Goal: Transaction & Acquisition: Purchase product/service

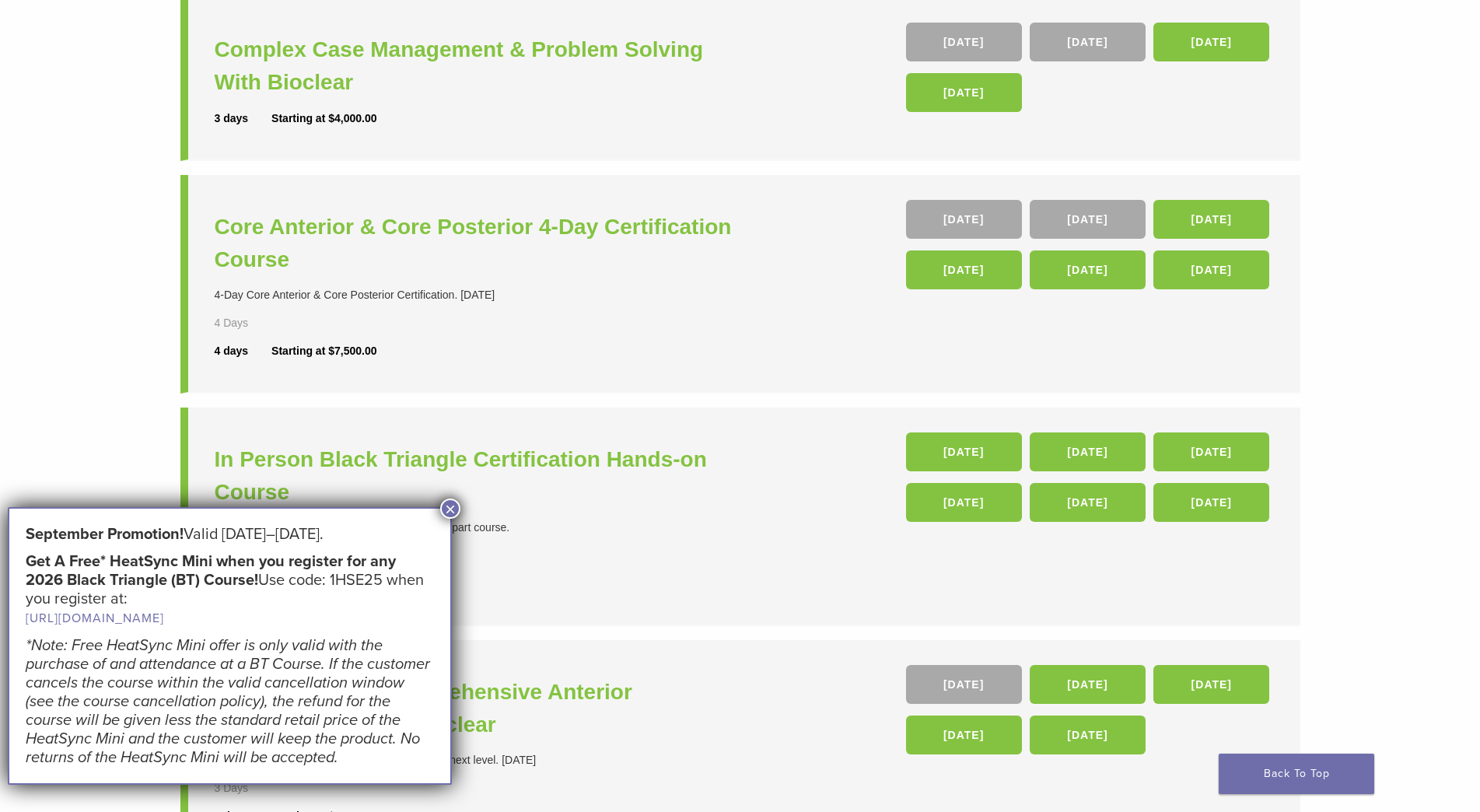
scroll to position [156, 0]
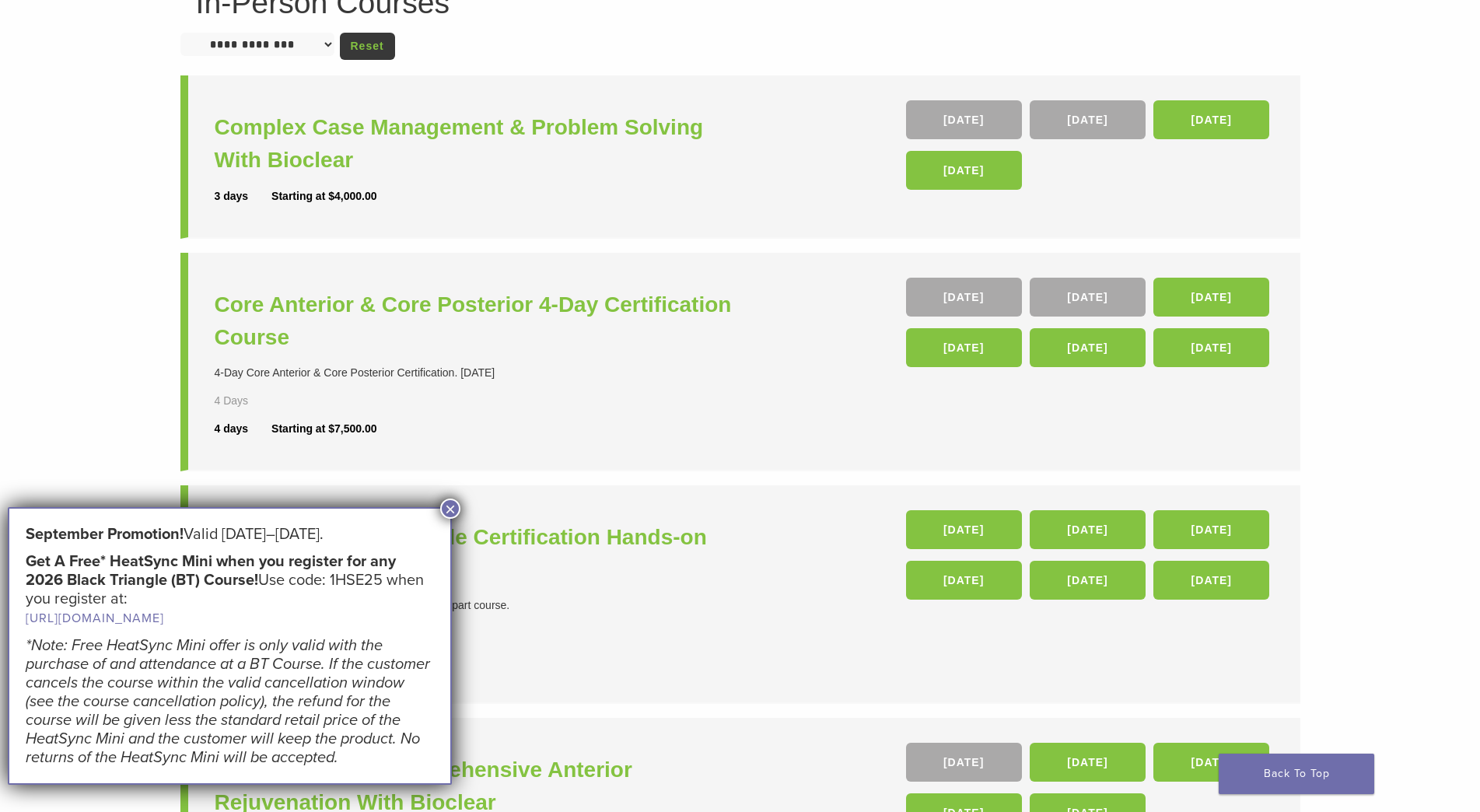
click at [597, 516] on div "In Person Black Triangle Certification Hands-on Course The Black Triangle Certi…" at bounding box center [479, 593] width 529 height 167
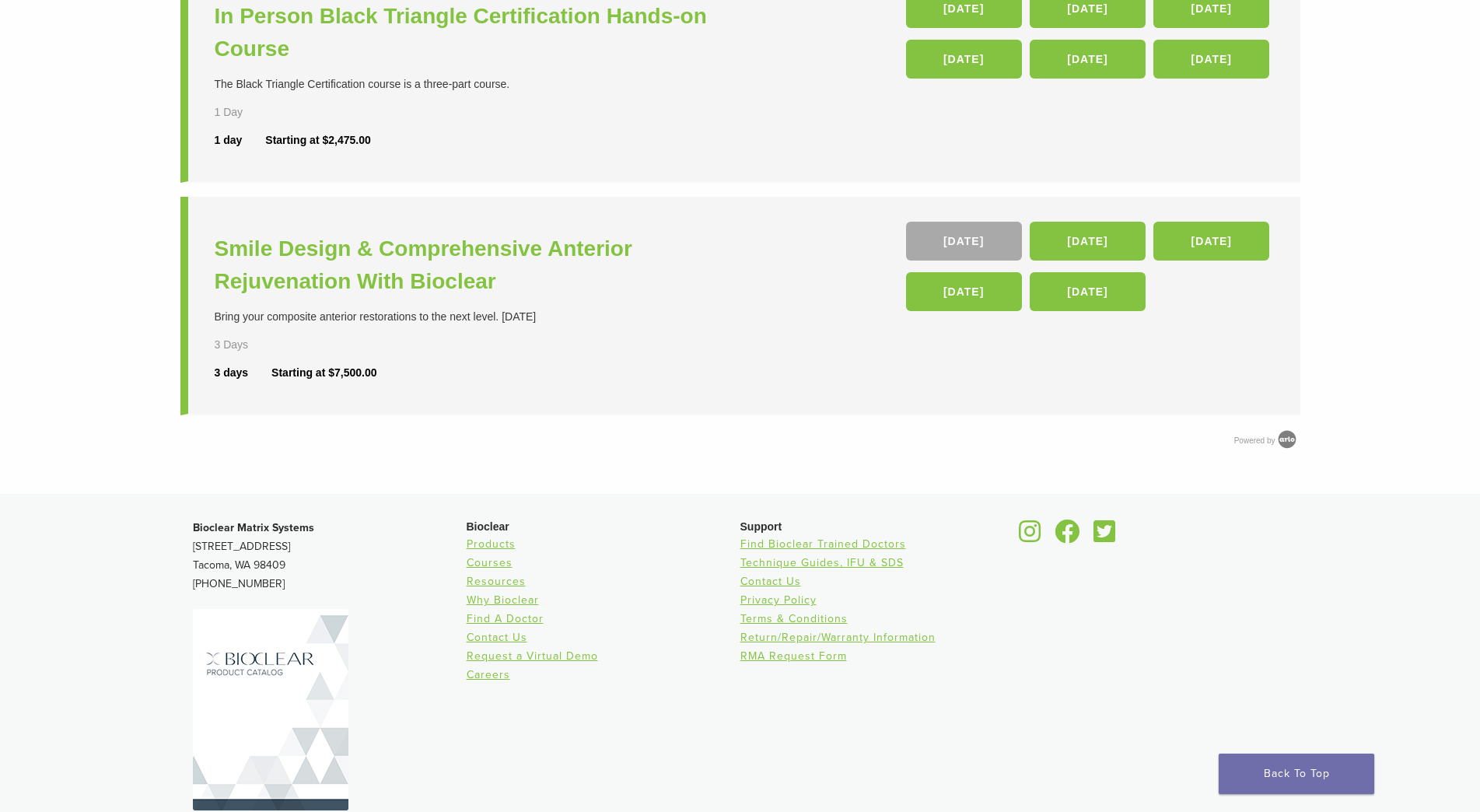
scroll to position [730, 0]
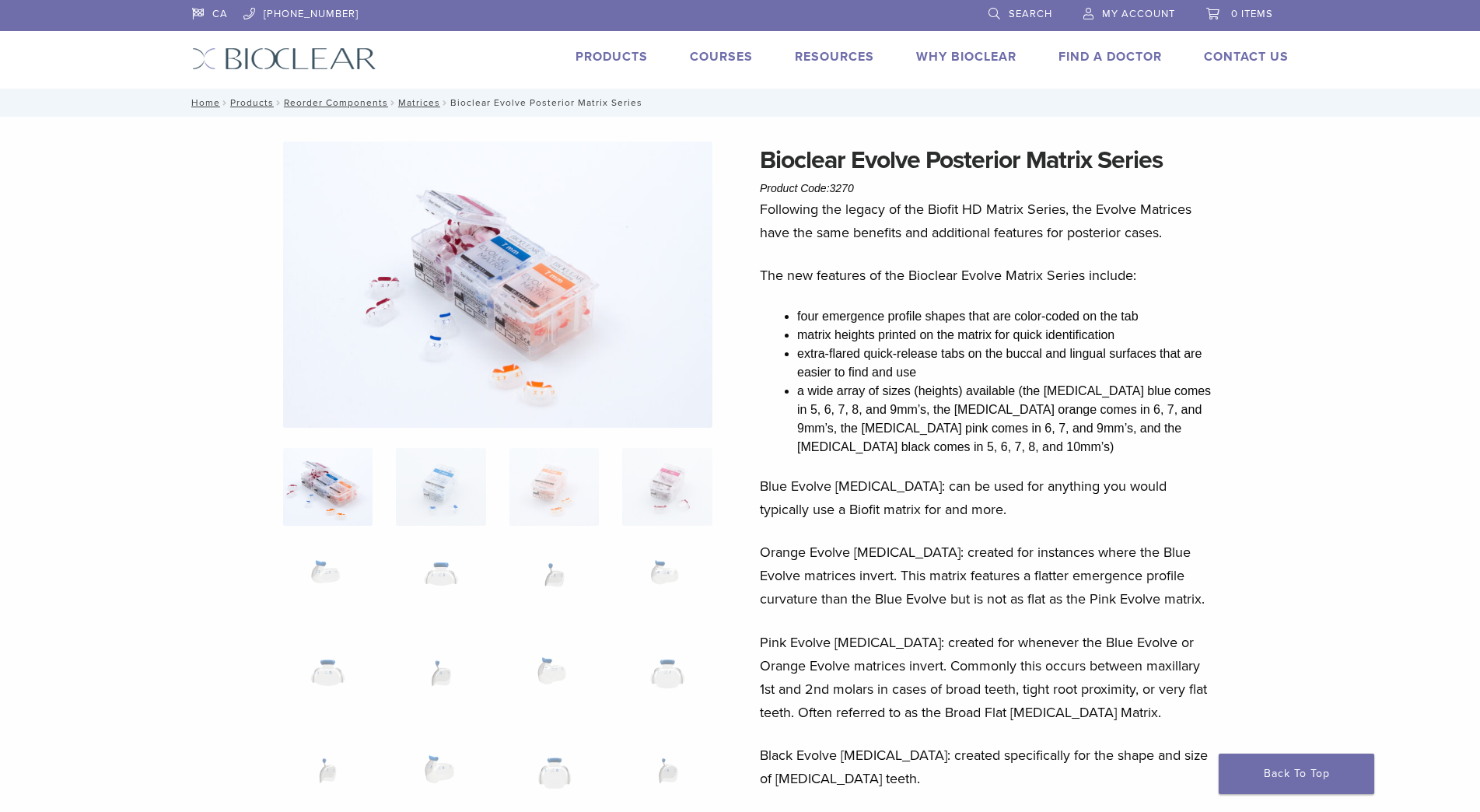
click at [439, 330] on img at bounding box center [497, 285] width 429 height 286
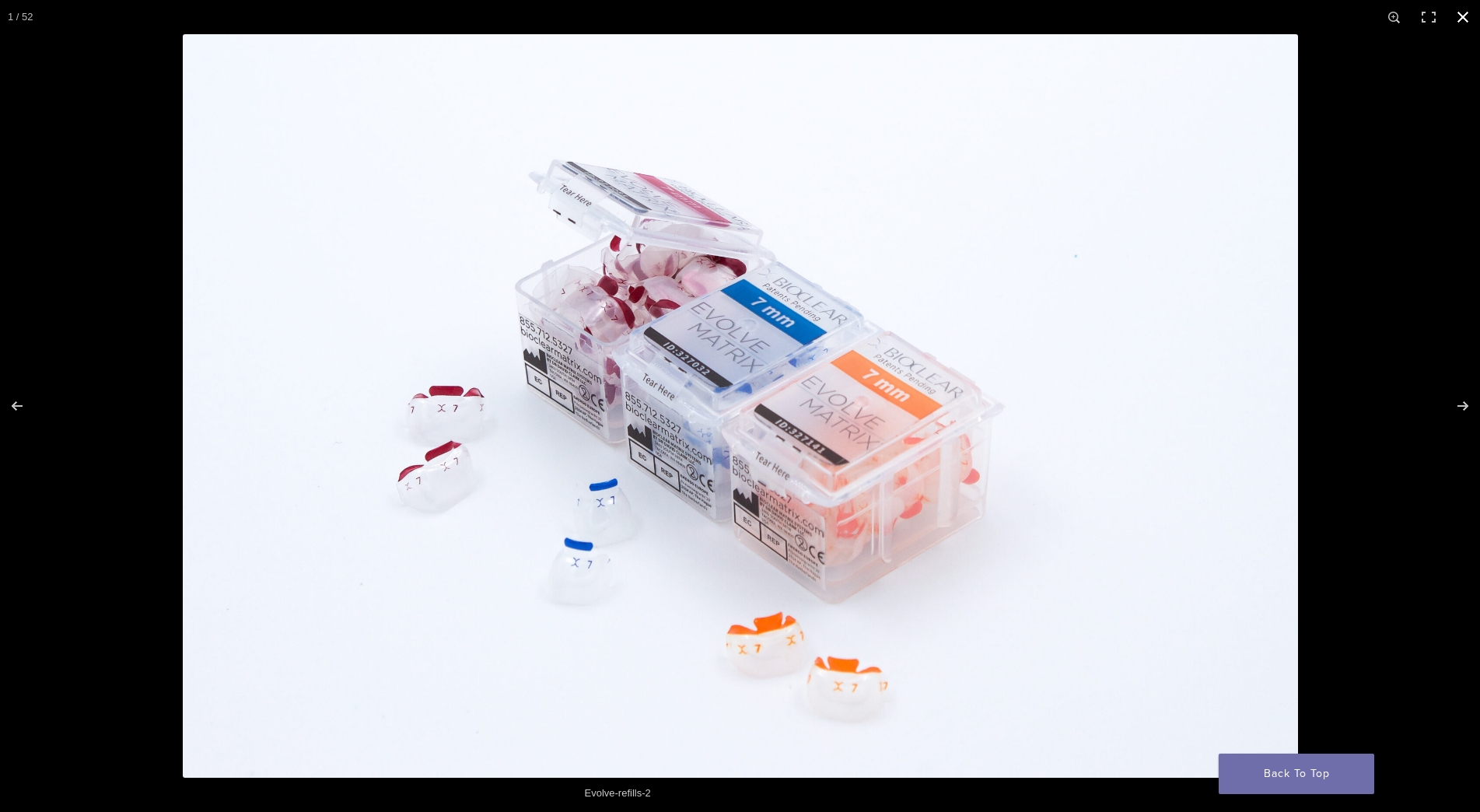
click at [1393, 234] on div at bounding box center [922, 440] width 1480 height 812
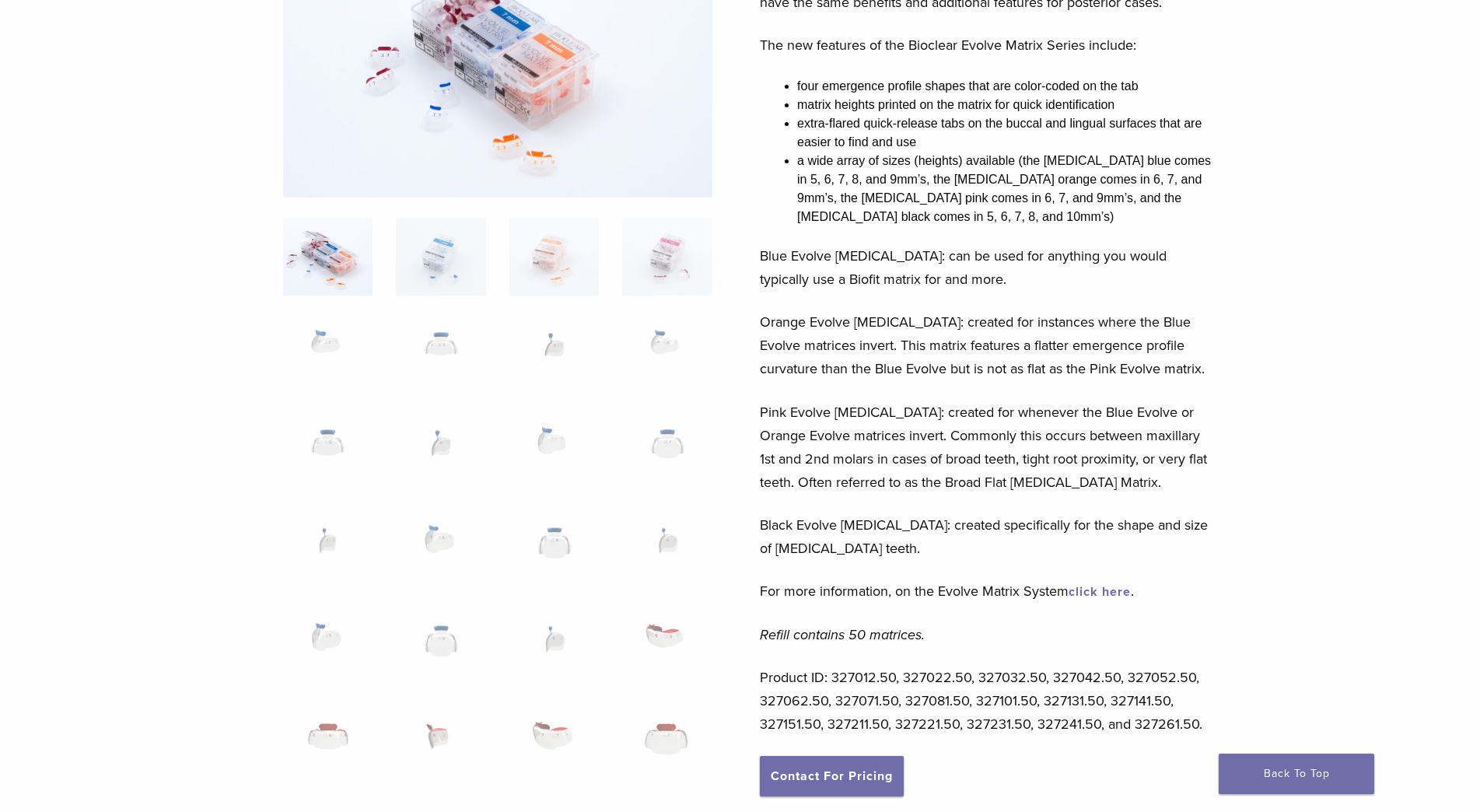
scroll to position [389, 0]
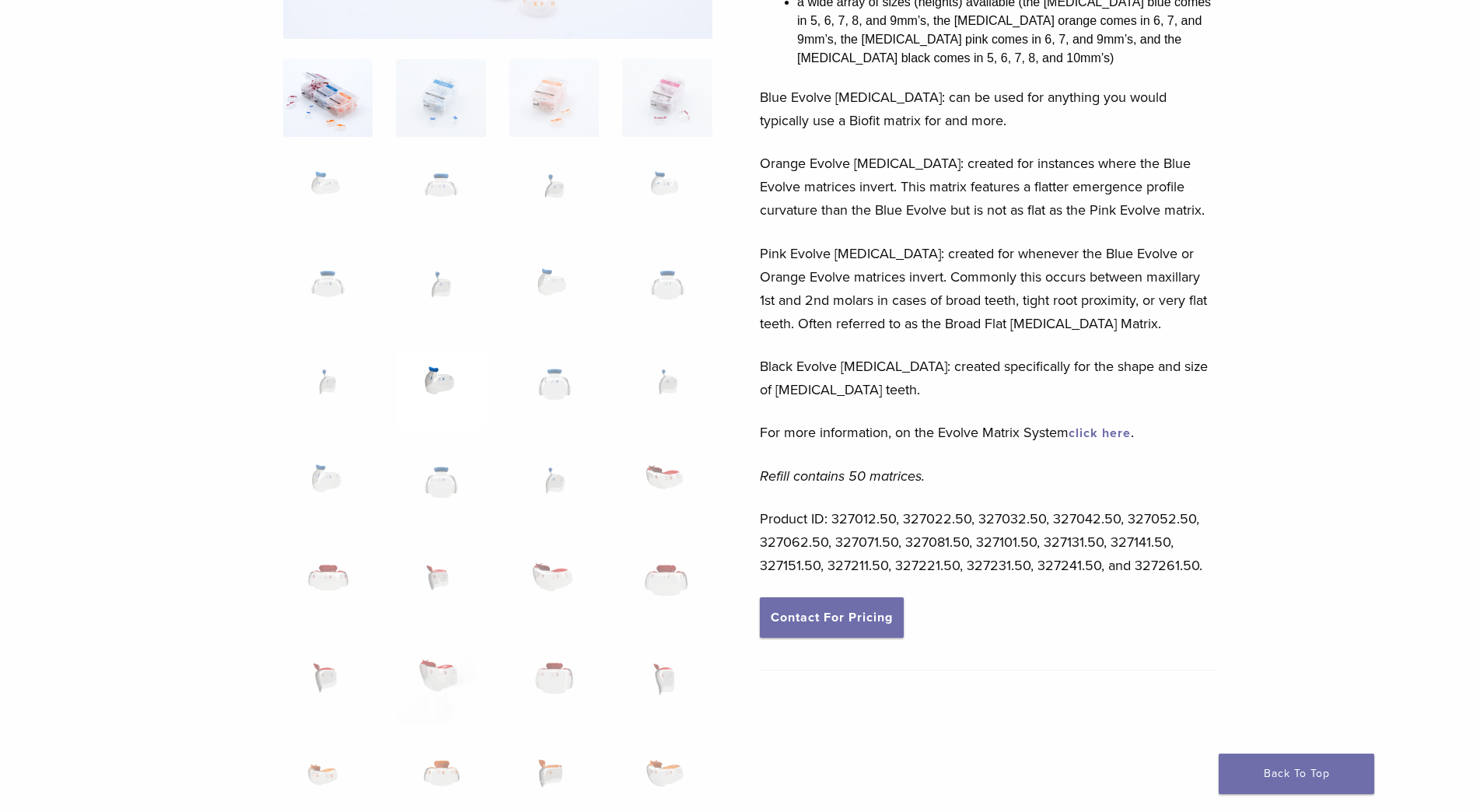
click at [436, 403] on img at bounding box center [440, 391] width 89 height 78
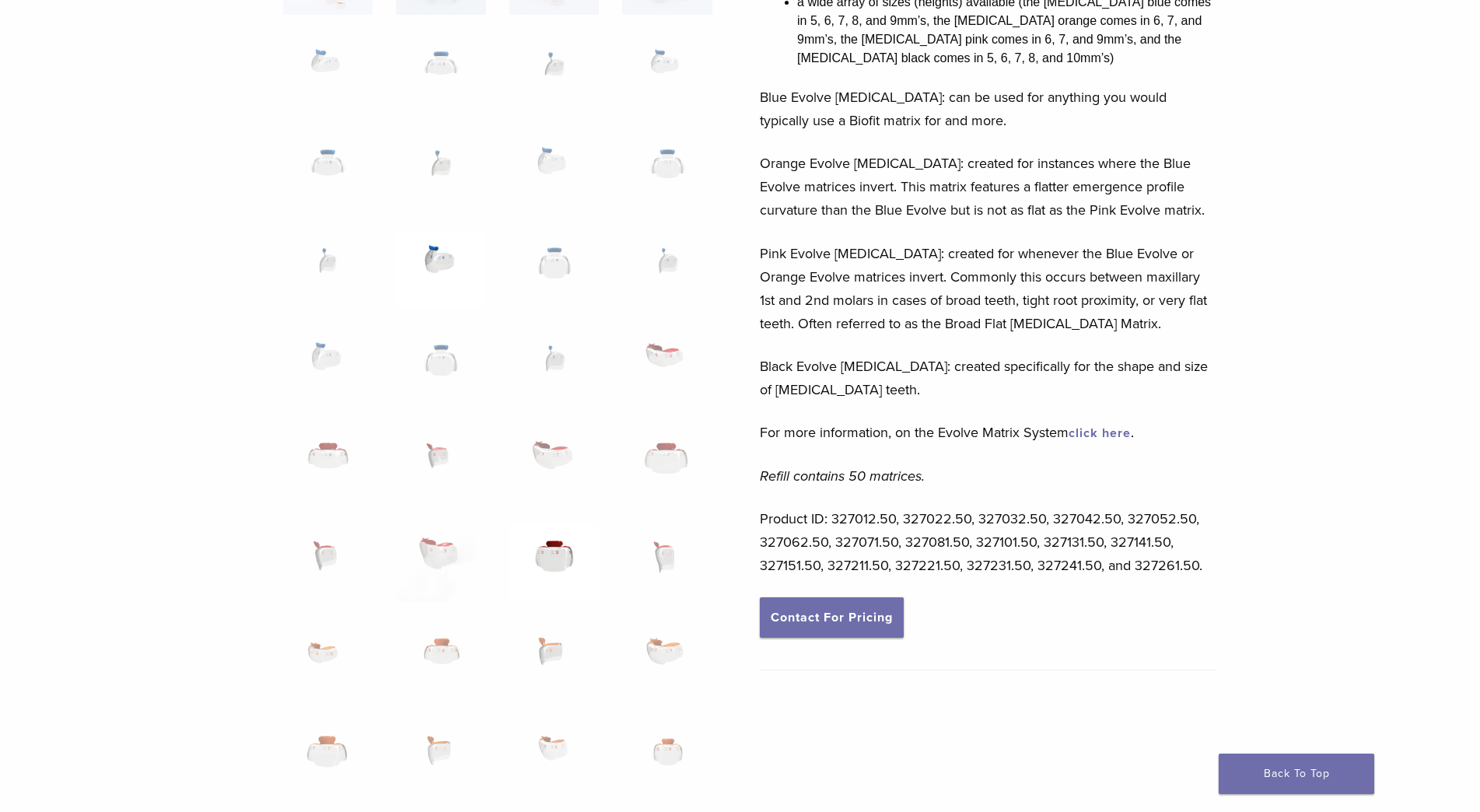
click at [537, 560] on img at bounding box center [554, 563] width 89 height 78
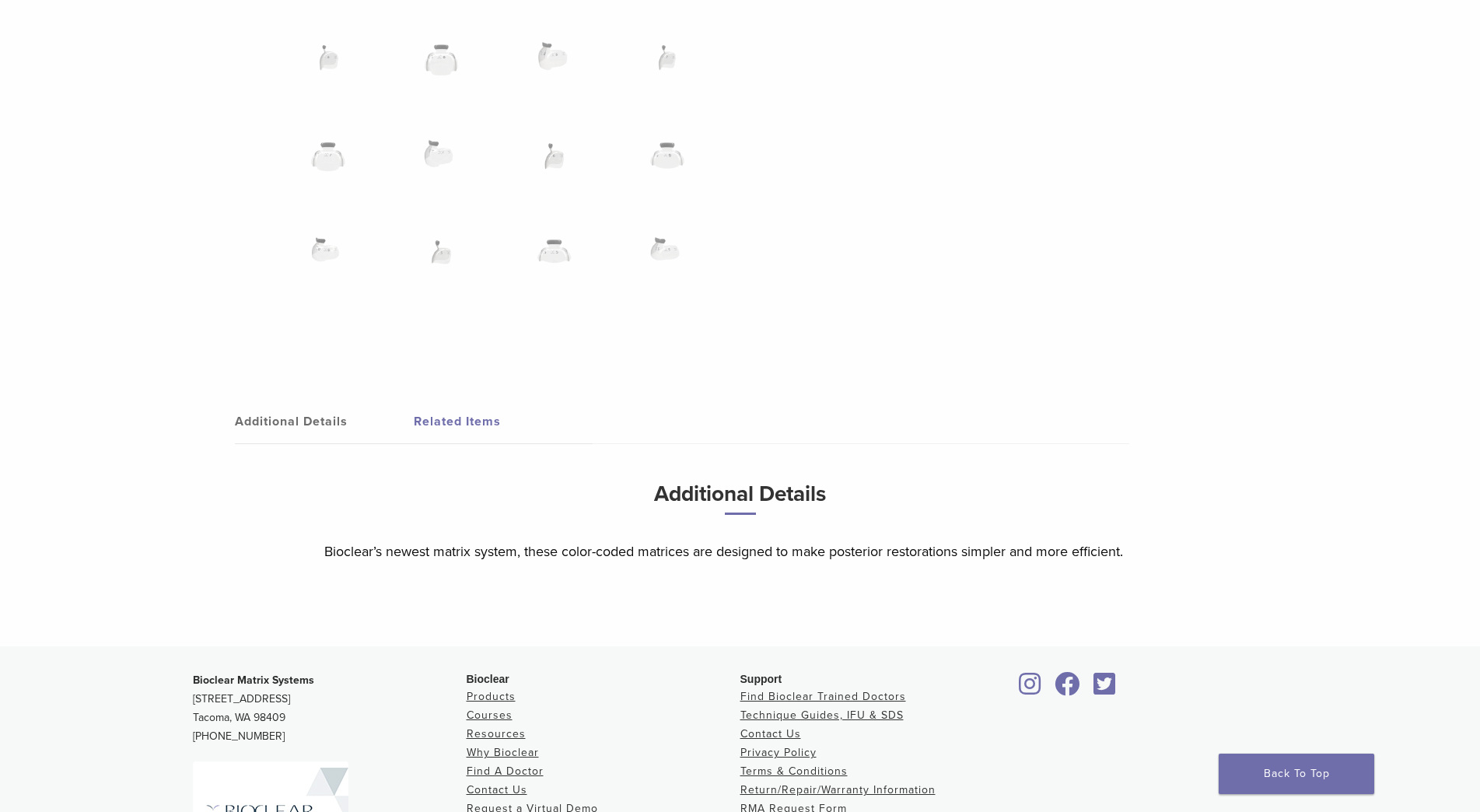
scroll to position [1477, 0]
